Goal: Transaction & Acquisition: Subscribe to service/newsletter

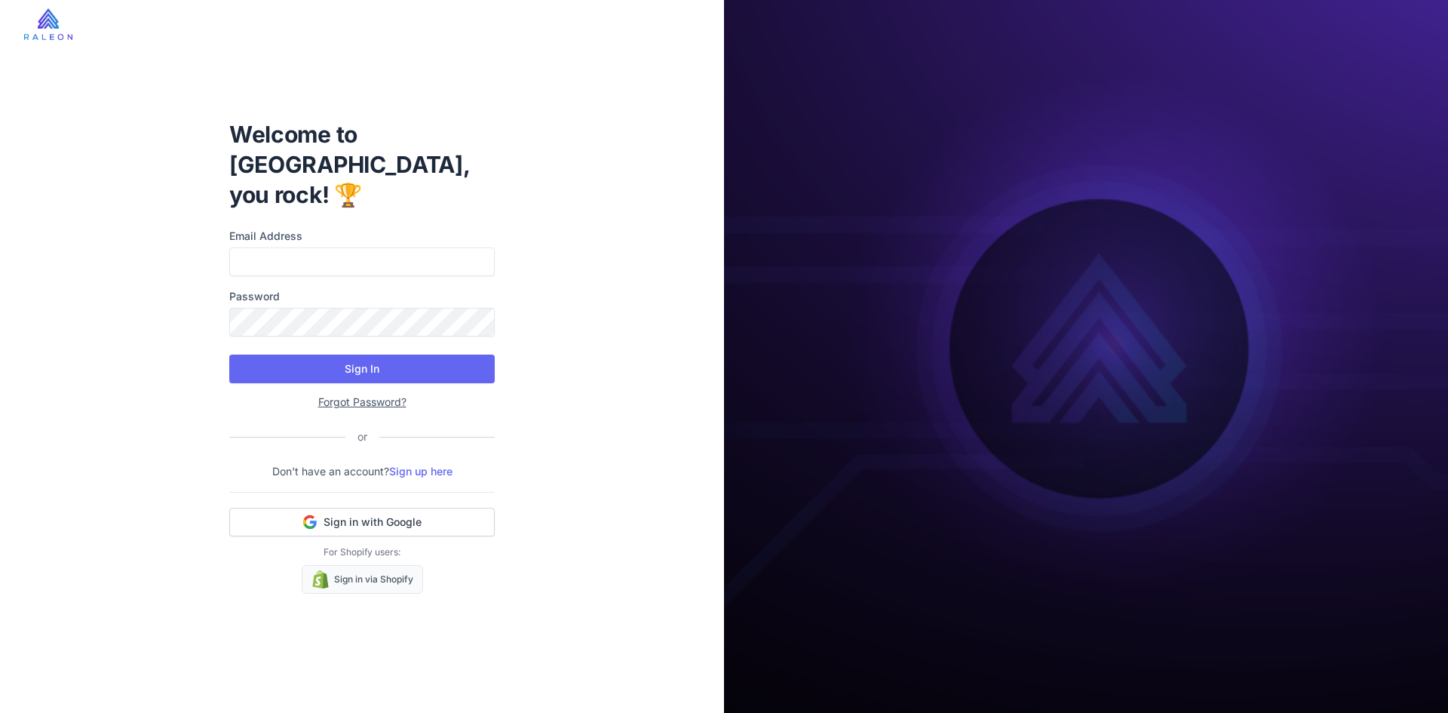
click at [421, 465] on link "Sign up here" at bounding box center [420, 471] width 63 height 13
click at [381, 565] on link "Sign in via Shopify" at bounding box center [362, 579] width 121 height 29
